Goal: Information Seeking & Learning: Learn about a topic

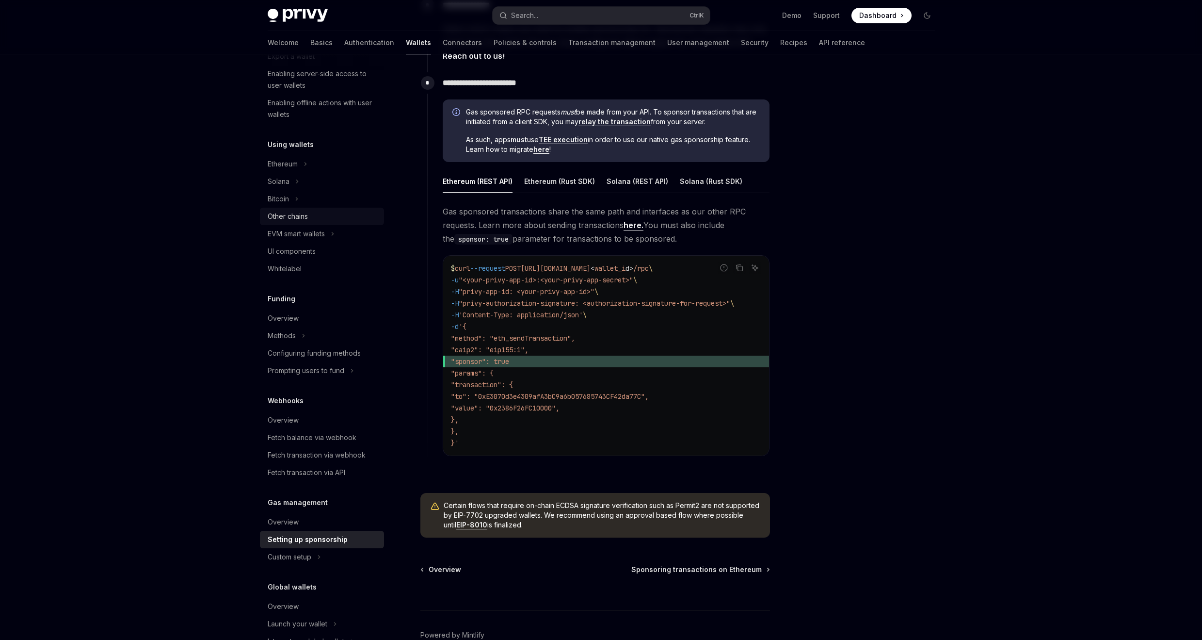
scroll to position [135, 0]
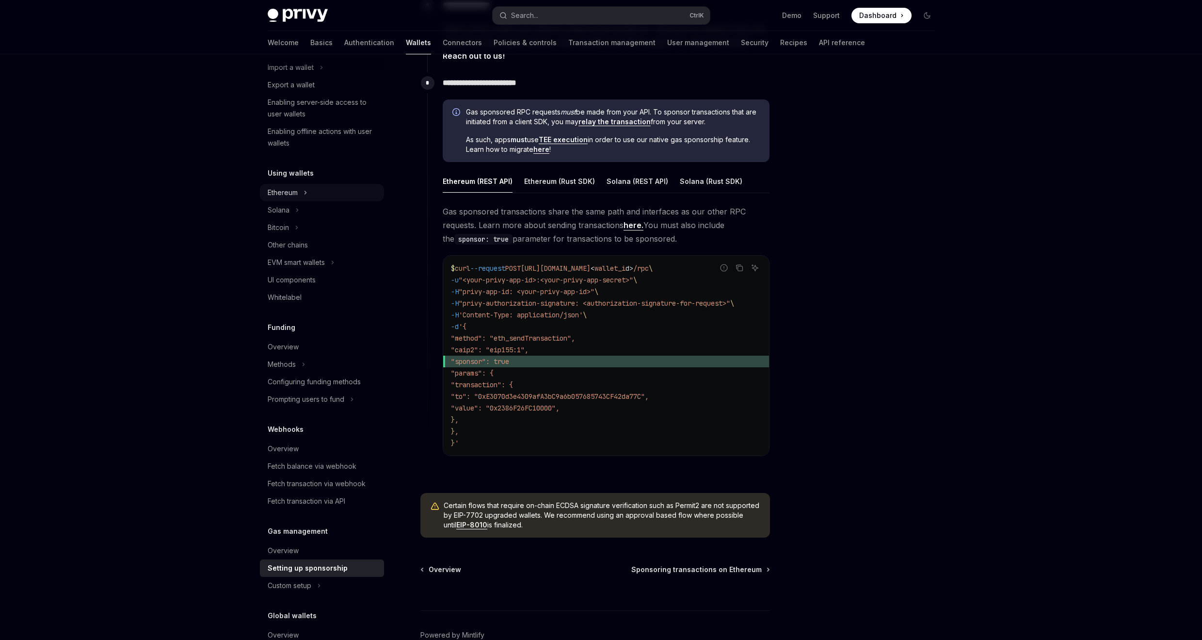
click at [306, 192] on icon "Toggle Ethereum section" at bounding box center [306, 193] width 4 height 12
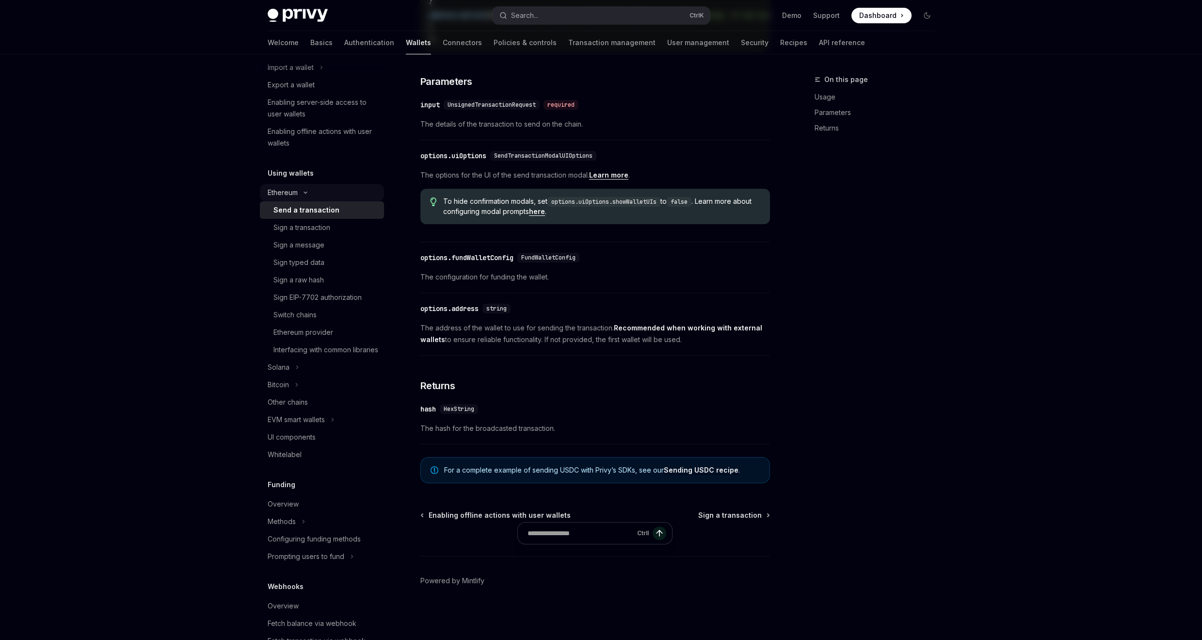
type textarea "*"
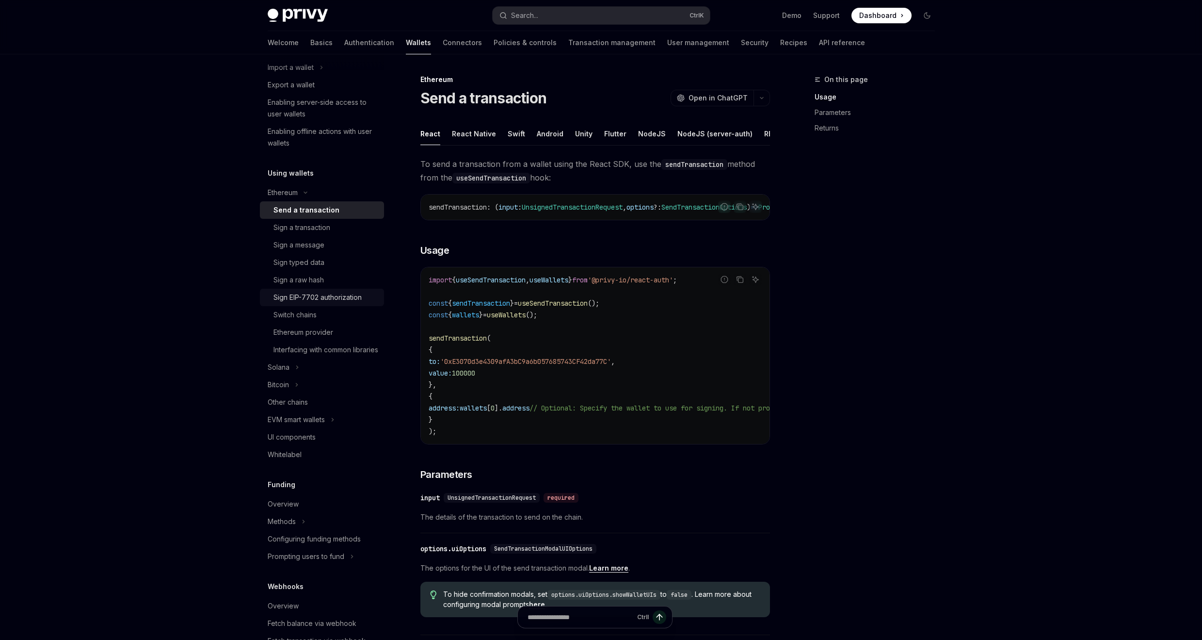
click at [346, 294] on div "Sign EIP-7702 authorization" at bounding box center [317, 297] width 88 height 12
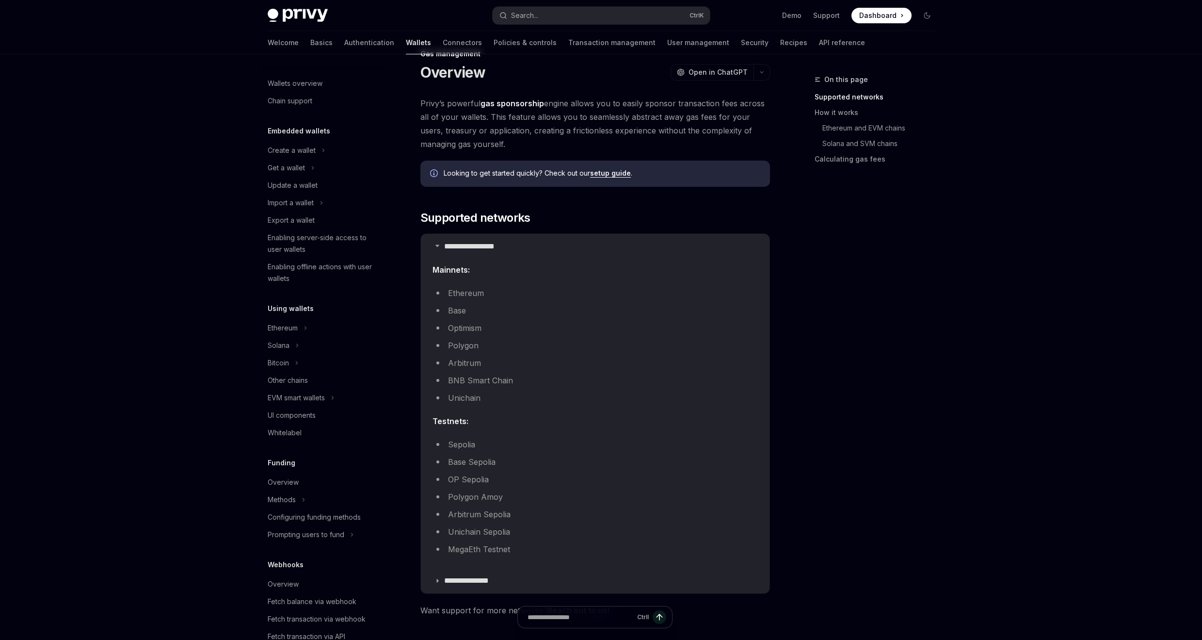
scroll to position [5, 0]
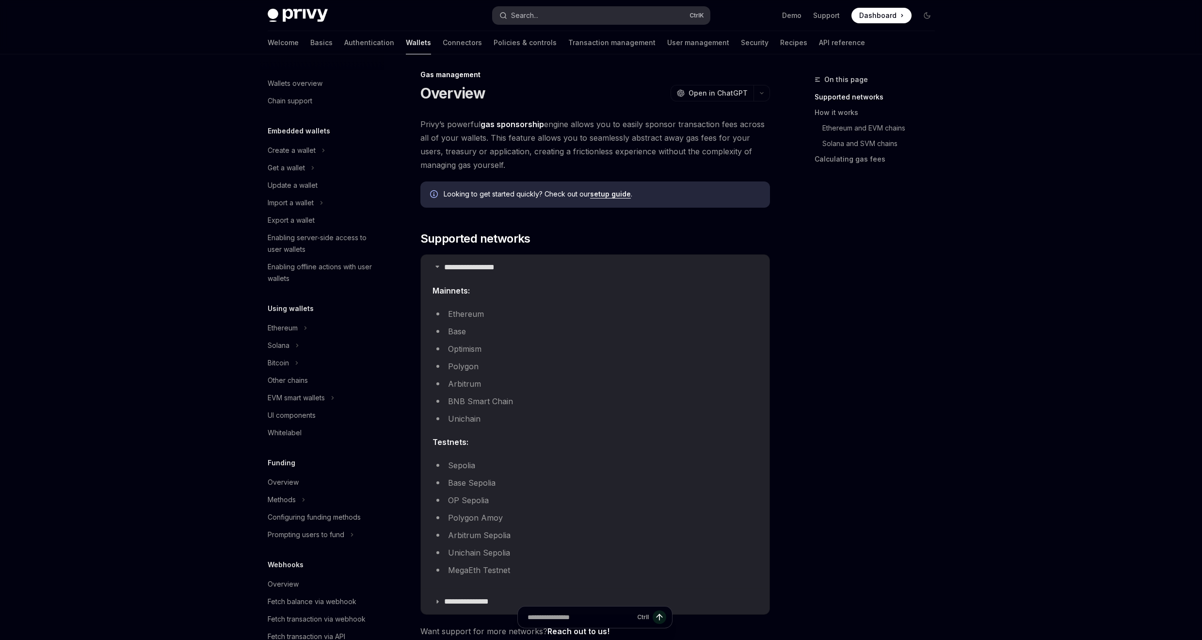
click at [590, 13] on button "Search... Ctrl K" at bounding box center [601, 15] width 217 height 17
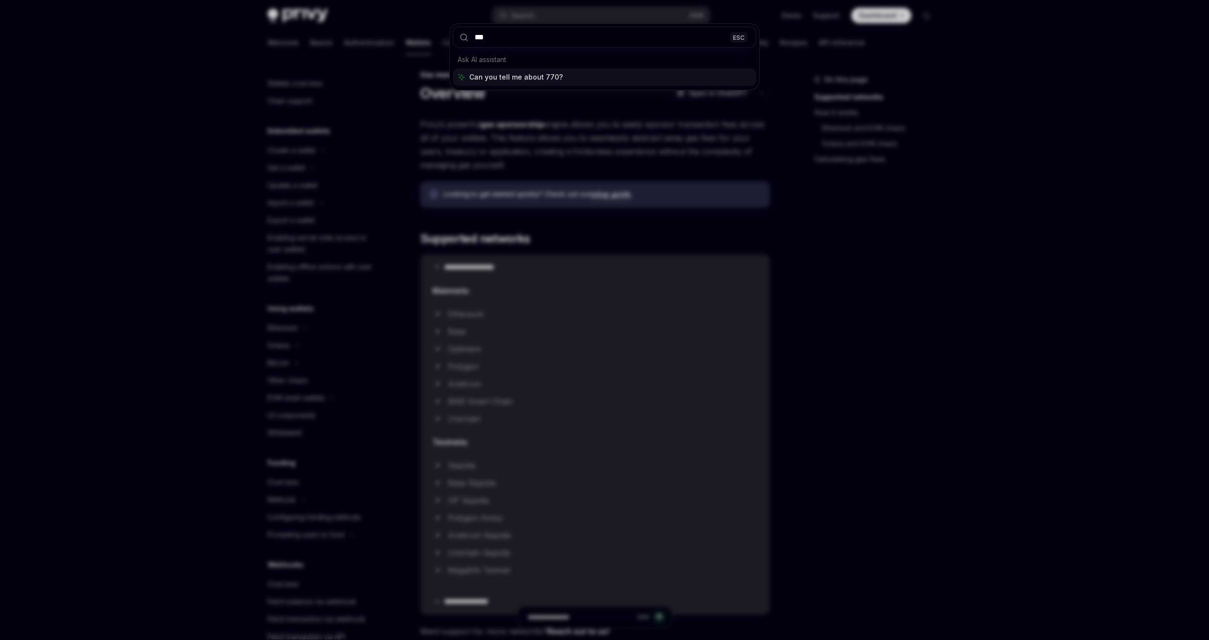
type input "****"
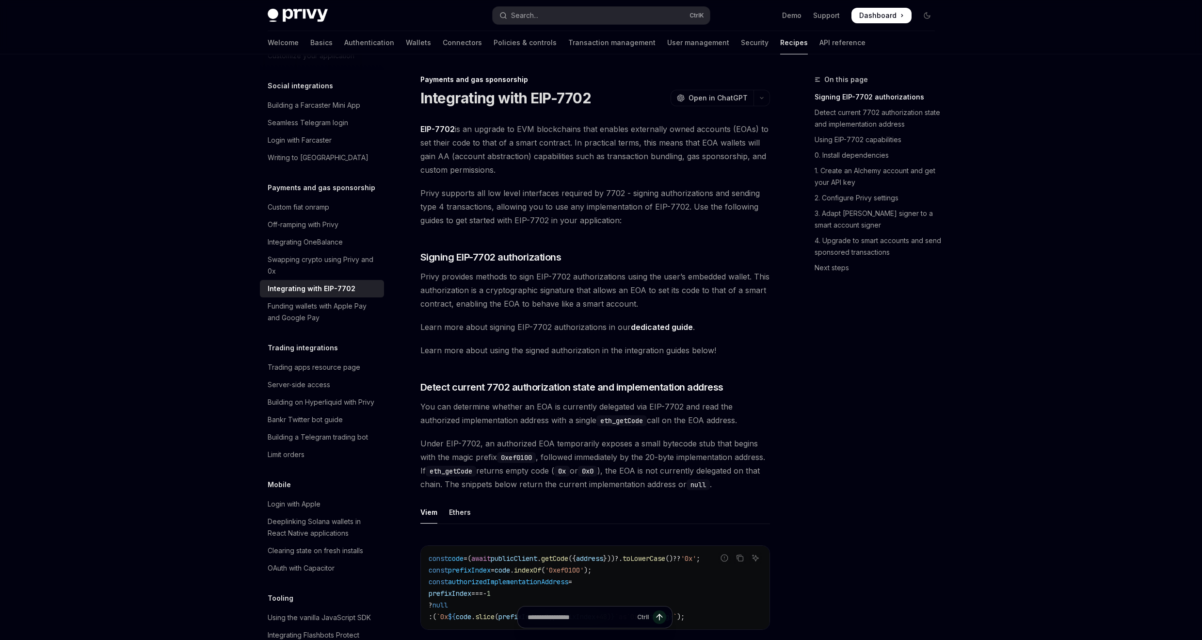
click at [618, 159] on span "EIP-7702 is an upgrade to EVM blockchains that enables externally owned account…" at bounding box center [595, 149] width 350 height 54
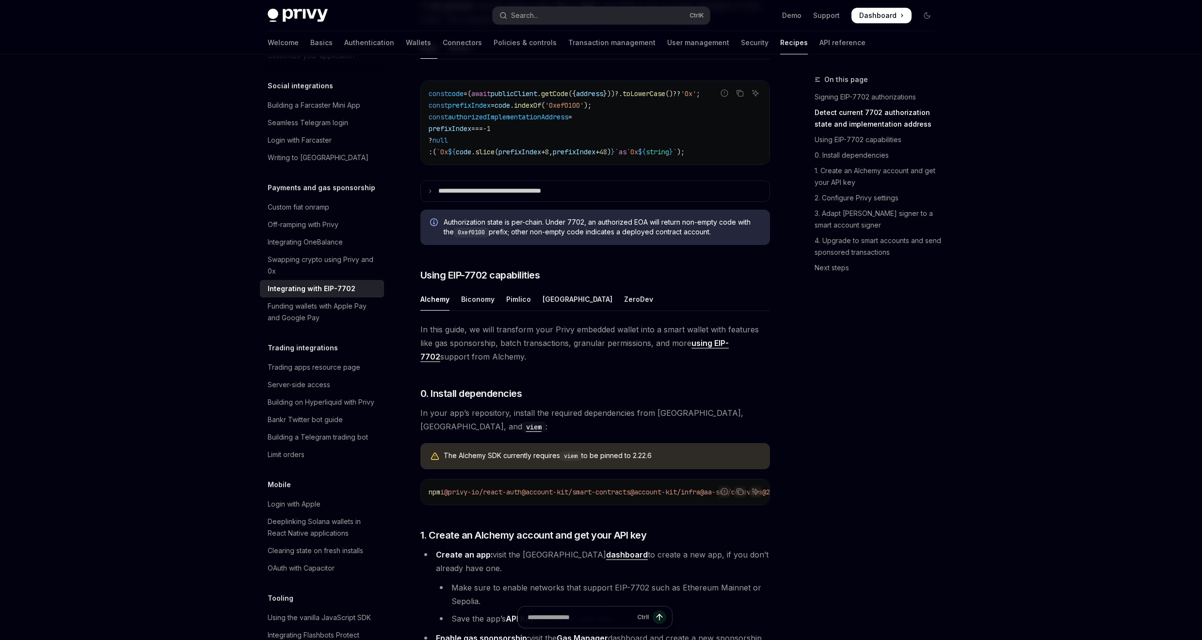
scroll to position [466, 0]
click at [519, 309] on div "Pimlico" at bounding box center [518, 298] width 25 height 23
type textarea "*"
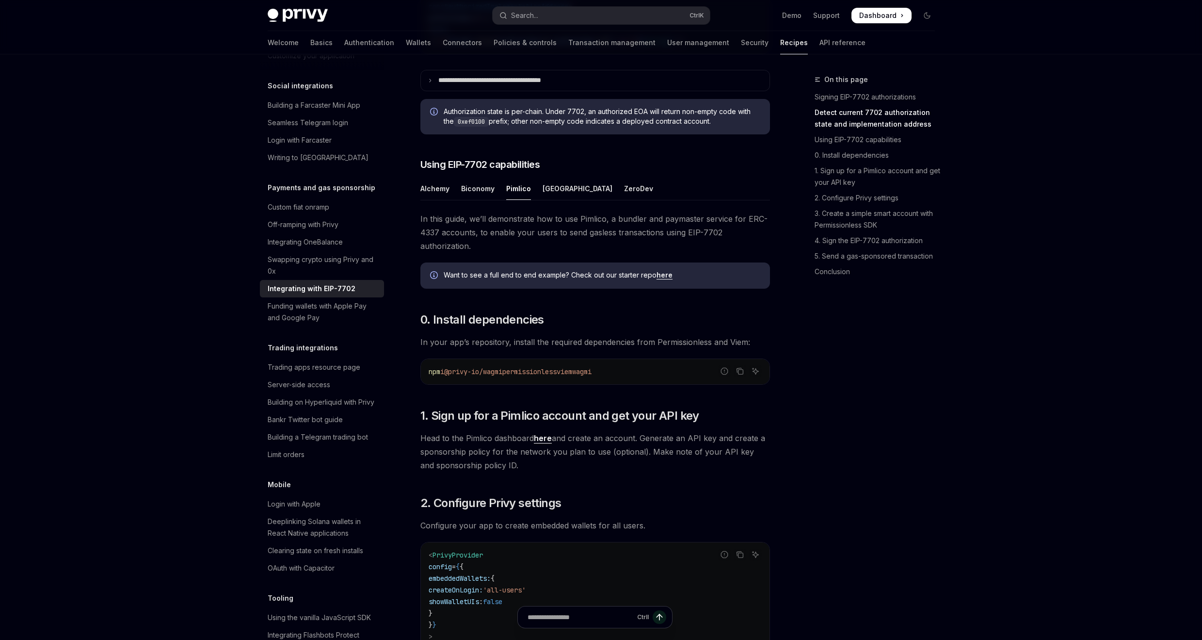
scroll to position [582, 0]
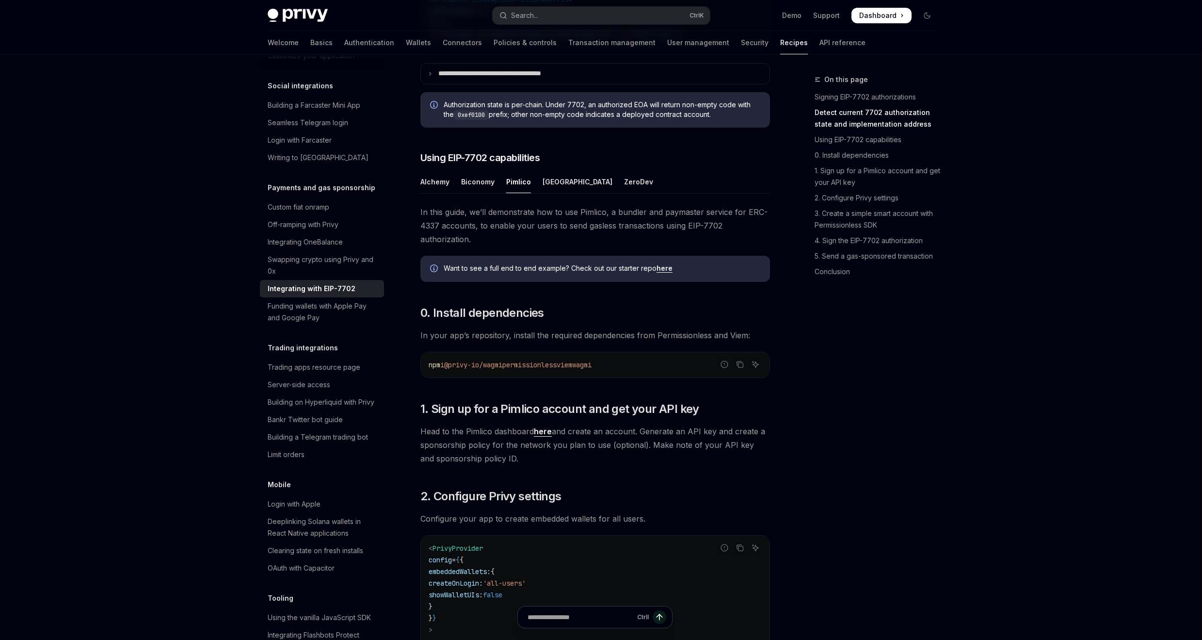
click at [665, 273] on link "here" at bounding box center [665, 268] width 16 height 9
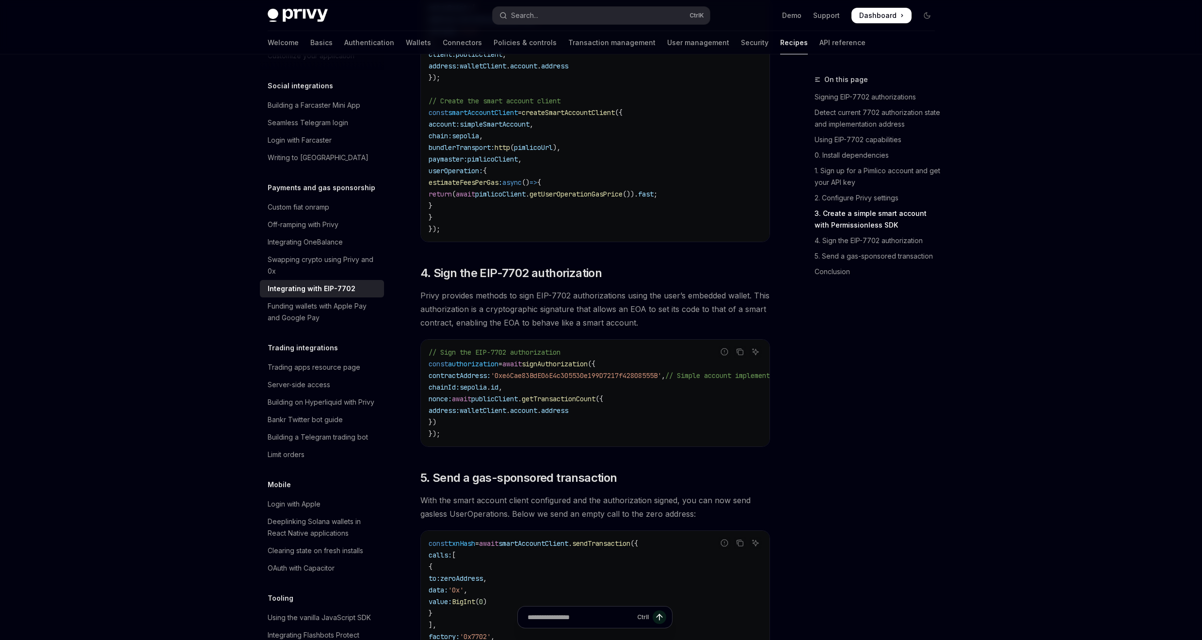
scroll to position [1978, 0]
